Goal: Transaction & Acquisition: Book appointment/travel/reservation

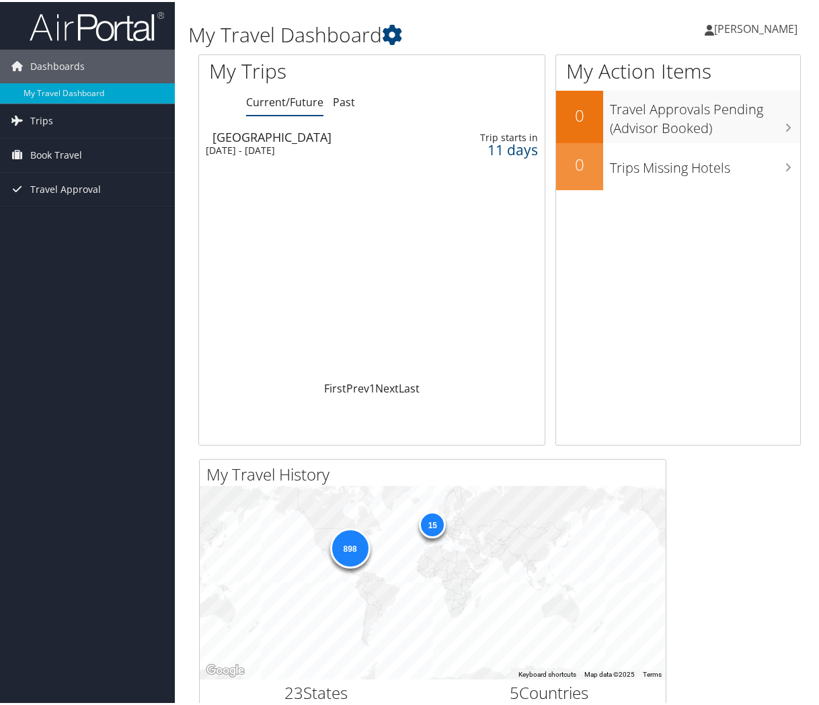
click at [59, 154] on span "Book Travel" at bounding box center [56, 154] width 52 height 34
click at [77, 218] on link "Book/Manage Online Trips" at bounding box center [87, 221] width 175 height 20
